Goal: Task Accomplishment & Management: Use online tool/utility

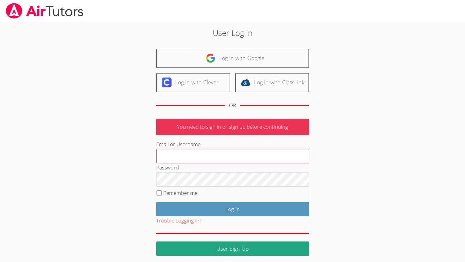
click at [187, 154] on input "Email or Username" at bounding box center [232, 156] width 153 height 15
type input "melissaobichukwu11@gmail.com"
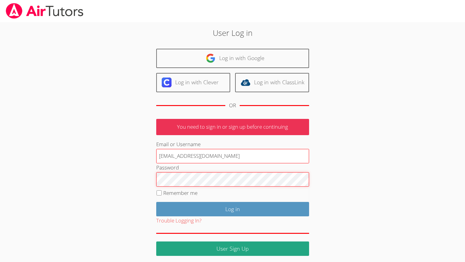
click at [156, 202] on input "Log in" at bounding box center [232, 209] width 153 height 14
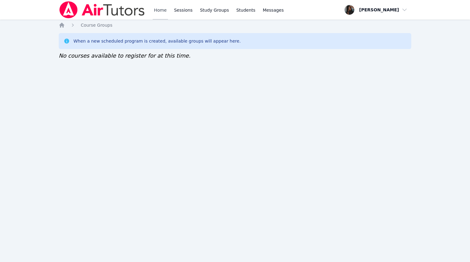
click at [156, 14] on link "Home" at bounding box center [160, 10] width 15 height 20
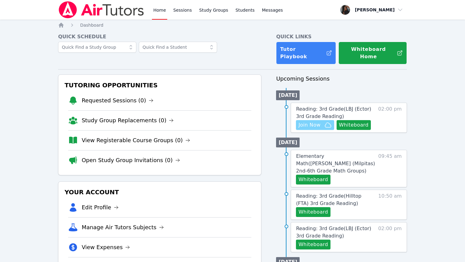
click at [318, 121] on span "Join Now" at bounding box center [310, 124] width 22 height 7
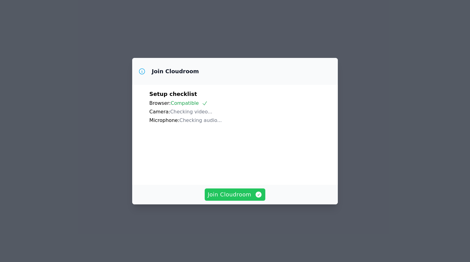
click at [248, 199] on span "Join Cloudroom" at bounding box center [235, 194] width 55 height 9
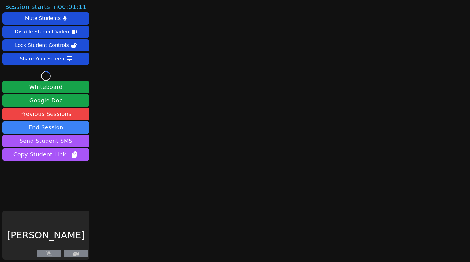
click at [53, 255] on button at bounding box center [49, 253] width 24 height 7
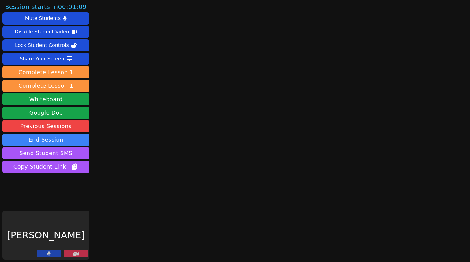
click at [53, 253] on button at bounding box center [49, 253] width 24 height 7
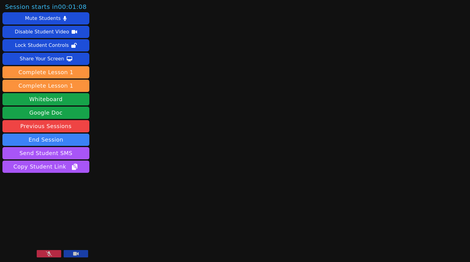
click at [81, 252] on button at bounding box center [76, 253] width 24 height 7
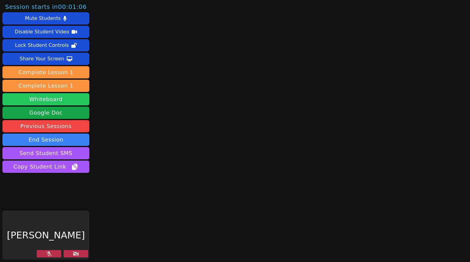
click at [49, 96] on button "Whiteboard" at bounding box center [45, 99] width 87 height 12
click at [77, 252] on icon at bounding box center [76, 253] width 6 height 5
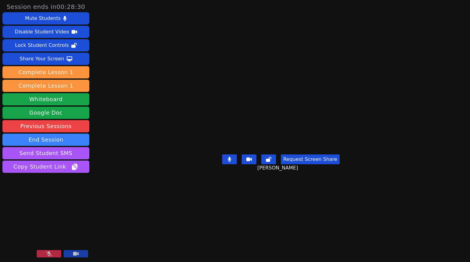
click at [42, 257] on button at bounding box center [49, 253] width 24 height 7
click at [340, 176] on div "Request Screen Share NOA OLEA" at bounding box center [280, 164] width 117 height 24
click at [231, 161] on icon at bounding box center [229, 159] width 3 height 5
drag, startPoint x: 228, startPoint y: 208, endPoint x: 254, endPoint y: 9, distance: 200.8
click at [254, 9] on main "NOA OLEA Request Screen Share NOA OLEA" at bounding box center [281, 131] width 204 height 262
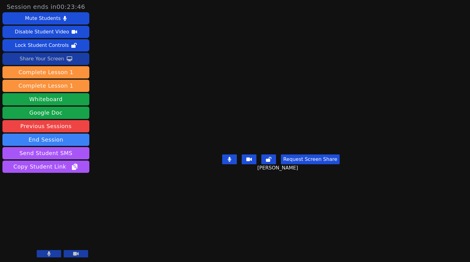
click at [54, 55] on div "Share Your Screen" at bounding box center [42, 59] width 45 height 10
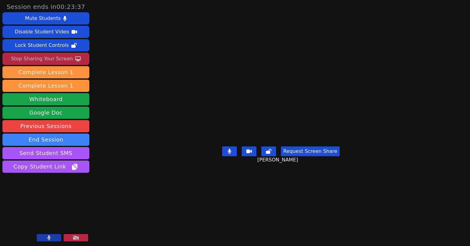
drag, startPoint x: 64, startPoint y: 213, endPoint x: 112, endPoint y: 63, distance: 156.8
click at [116, 136] on div "Session ends in 00:23:37 Mute Students Disable Student Video Lock Student Contr…" at bounding box center [235, 123] width 470 height 246
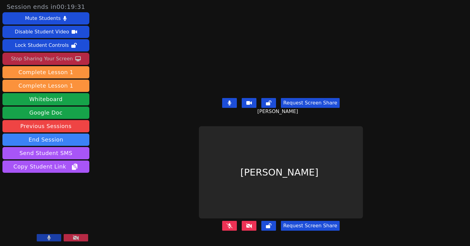
click at [252, 223] on icon at bounding box center [249, 225] width 6 height 5
click at [37, 61] on div "Stop Sharing Your Screen" at bounding box center [42, 59] width 62 height 10
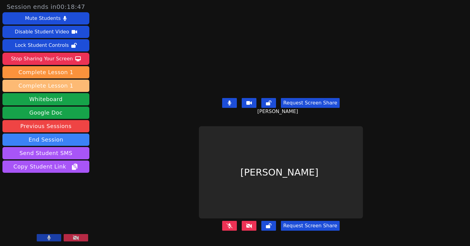
drag, startPoint x: 37, startPoint y: 61, endPoint x: 34, endPoint y: 80, distance: 19.0
click at [37, 68] on div "Mute Students Disable Student Video Lock Student Controls Stop Sharing Your Scr…" at bounding box center [45, 92] width 87 height 161
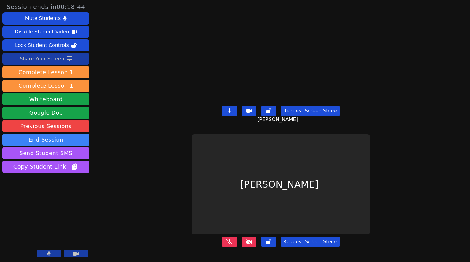
click at [28, 59] on div "Share Your Screen" at bounding box center [42, 59] width 45 height 10
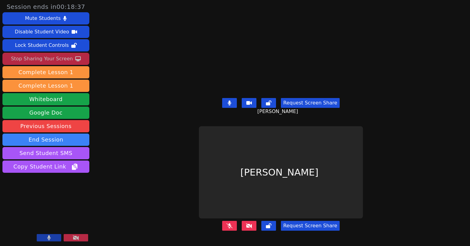
click at [240, 221] on div "Request Screen Share" at bounding box center [280, 226] width 117 height 10
click at [246, 223] on button at bounding box center [249, 226] width 15 height 10
click at [224, 221] on button at bounding box center [229, 226] width 15 height 10
click at [249, 223] on icon at bounding box center [249, 225] width 6 height 5
click at [230, 224] on button at bounding box center [229, 226] width 15 height 10
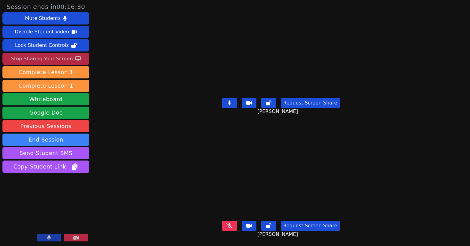
click at [30, 56] on div "Stop Sharing Your Screen" at bounding box center [42, 59] width 62 height 10
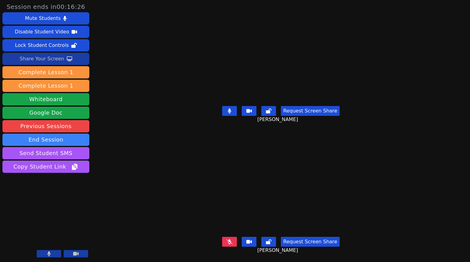
click at [228, 110] on button at bounding box center [229, 111] width 15 height 10
click at [233, 236] on button at bounding box center [229, 241] width 15 height 10
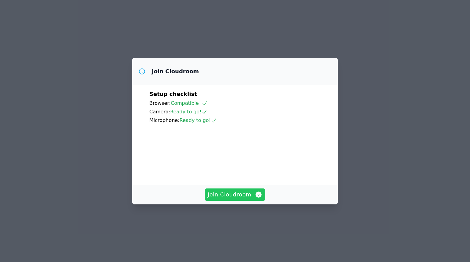
click at [230, 199] on span "Join Cloudroom" at bounding box center [235, 194] width 55 height 9
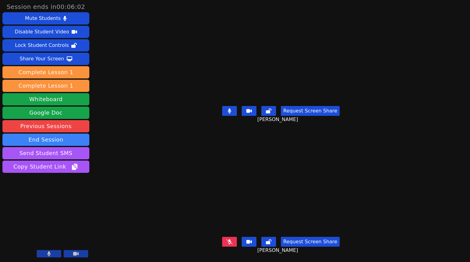
click at [227, 107] on button at bounding box center [229, 111] width 15 height 10
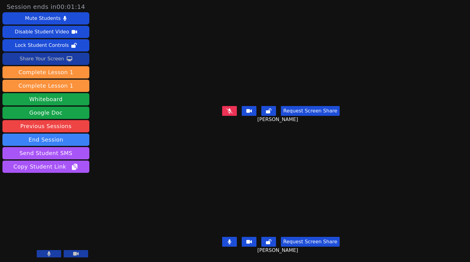
click at [59, 58] on div "Share Your Screen" at bounding box center [42, 59] width 45 height 10
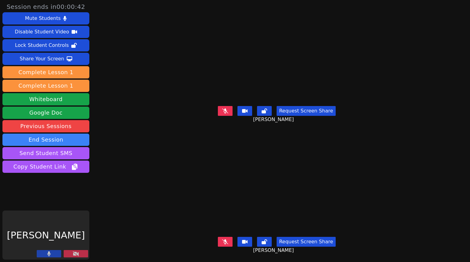
click at [78, 255] on icon at bounding box center [76, 253] width 6 height 5
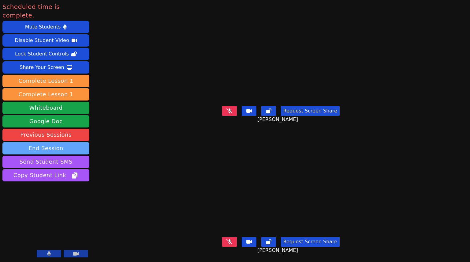
click at [68, 143] on button "End Session" at bounding box center [45, 148] width 87 height 12
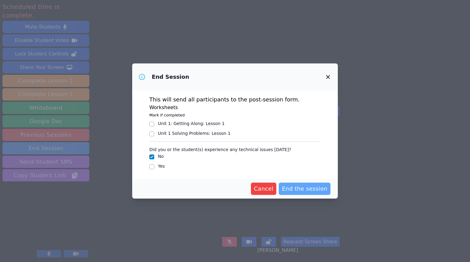
click at [308, 193] on button "End the session" at bounding box center [305, 188] width 52 height 12
click at [292, 195] on div "Cancel End the session Loading..." at bounding box center [235, 189] width 206 height 20
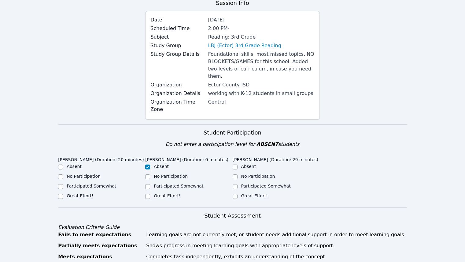
scroll to position [92, 0]
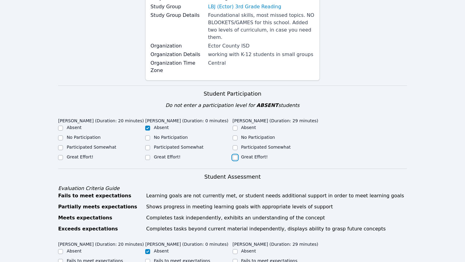
click at [233, 155] on input "Great Effort!" at bounding box center [235, 157] width 5 height 5
checkbox input "true"
click at [59, 155] on input "Great Effort!" at bounding box center [60, 157] width 5 height 5
checkbox input "true"
click at [60, 145] on input "Participated Somewhat" at bounding box center [60, 147] width 5 height 5
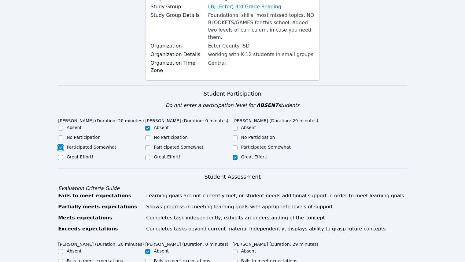
checkbox input "true"
checkbox input "false"
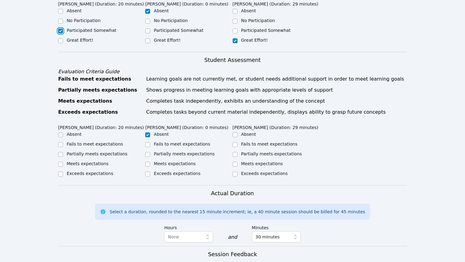
scroll to position [275, 0]
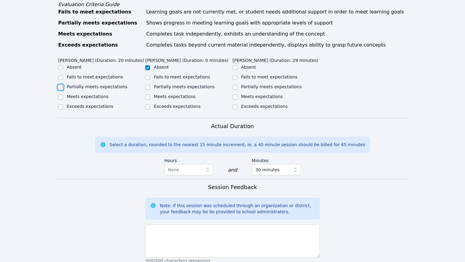
click at [59, 85] on input "Partially meets expectations" at bounding box center [60, 87] width 5 height 5
checkbox input "true"
click at [236, 104] on input "Exceeds expectations" at bounding box center [235, 106] width 5 height 5
checkbox input "true"
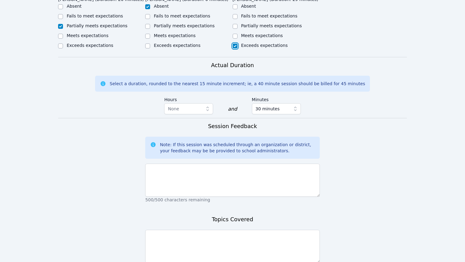
scroll to position [336, 0]
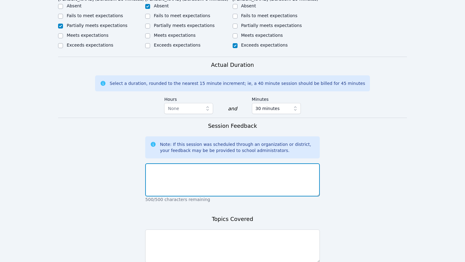
click at [196, 165] on textarea at bounding box center [232, 179] width 174 height 33
type textarea "Alvaro logged into class late."
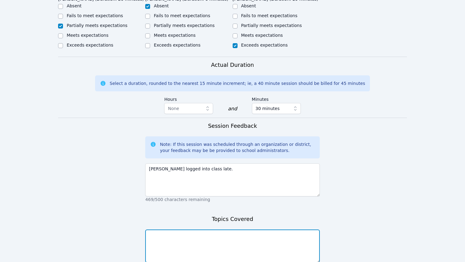
click at [290, 237] on textarea at bounding box center [232, 245] width 174 height 33
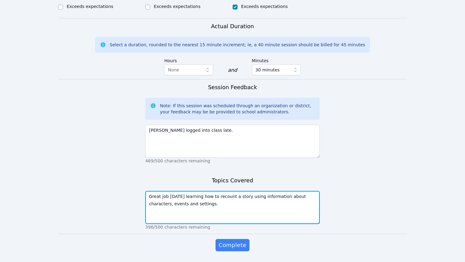
scroll to position [379, 0]
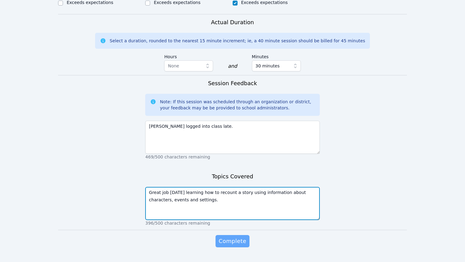
type textarea "Great job today learning how to recount a story using information about charact…"
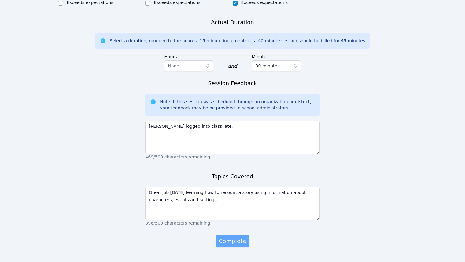
click at [237, 236] on span "Complete" at bounding box center [233, 240] width 28 height 9
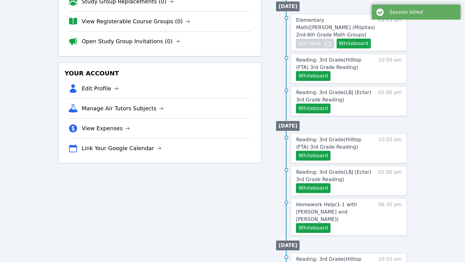
scroll to position [122, 0]
